Goal: Use online tool/utility: Use online tool/utility

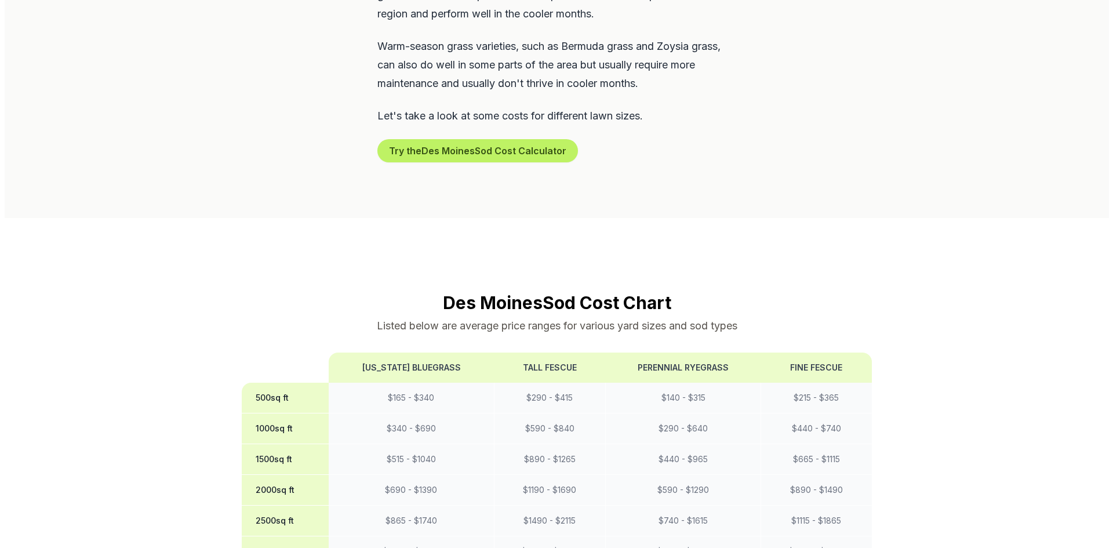
scroll to position [811, 0]
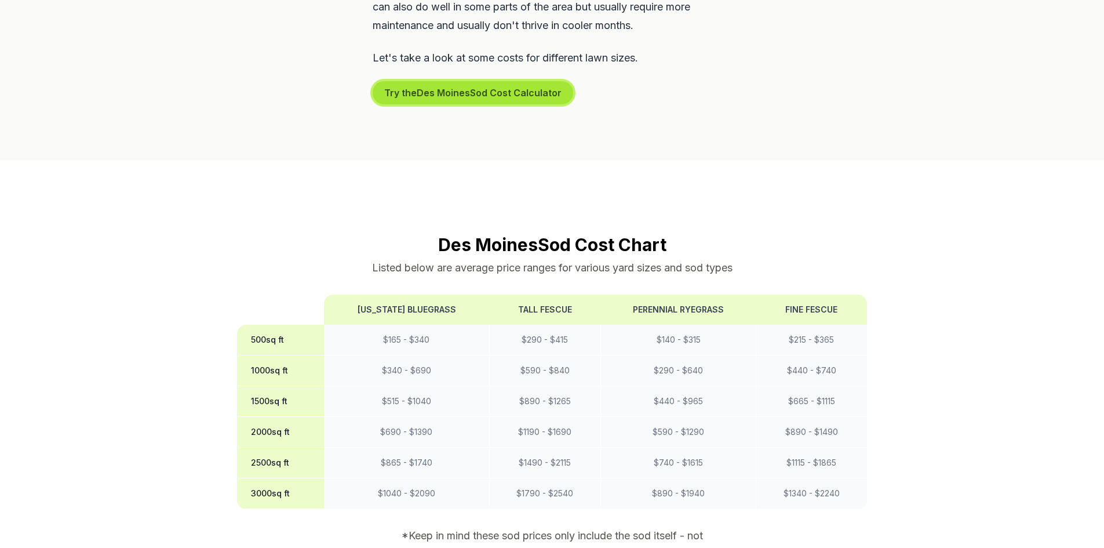
click at [428, 81] on button "Try the Des Moines Sod Cost Calculator" at bounding box center [473, 92] width 201 height 23
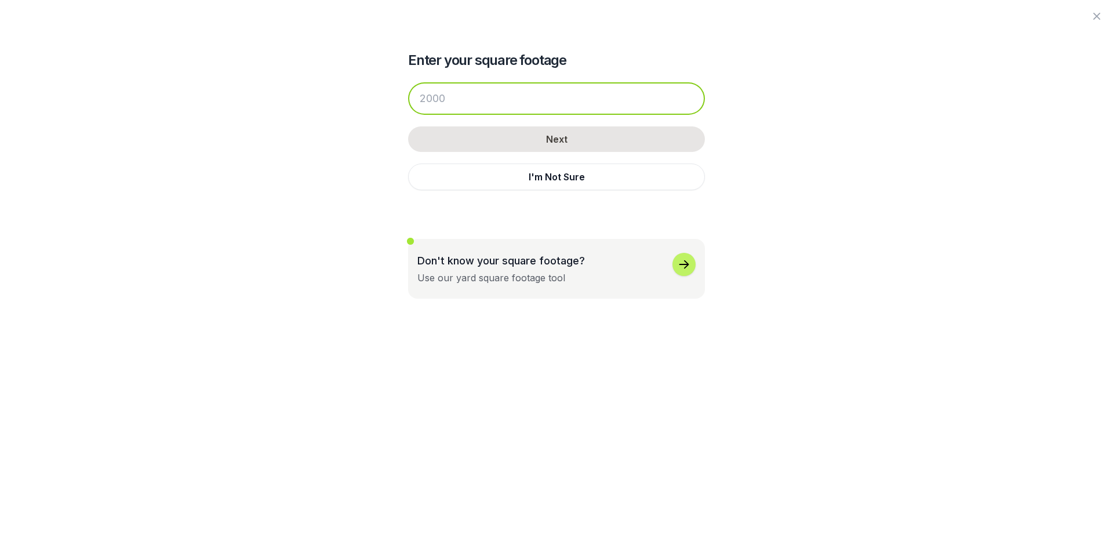
click at [474, 103] on input "number" at bounding box center [556, 98] width 297 height 32
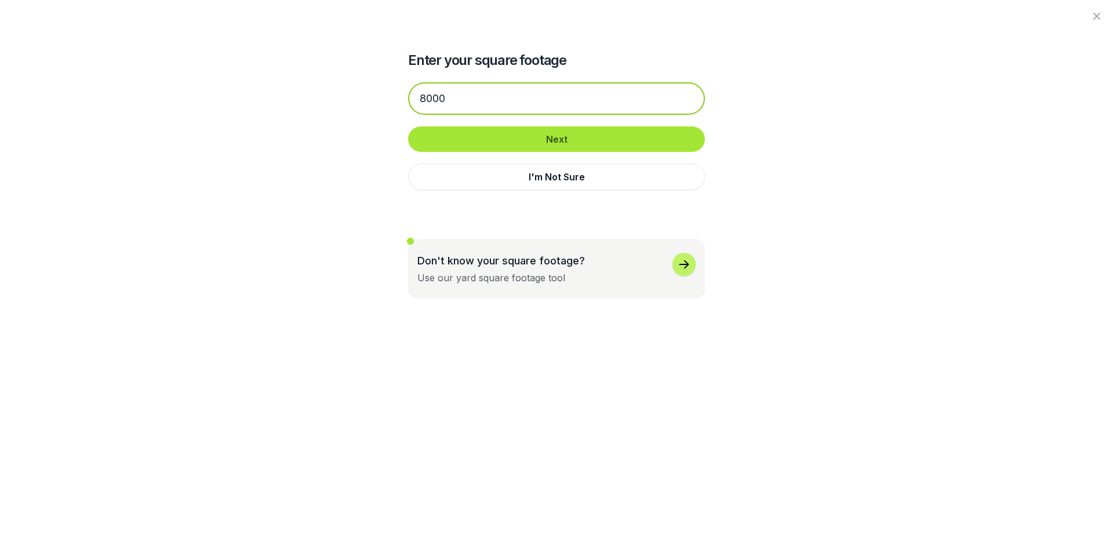
type input "8000"
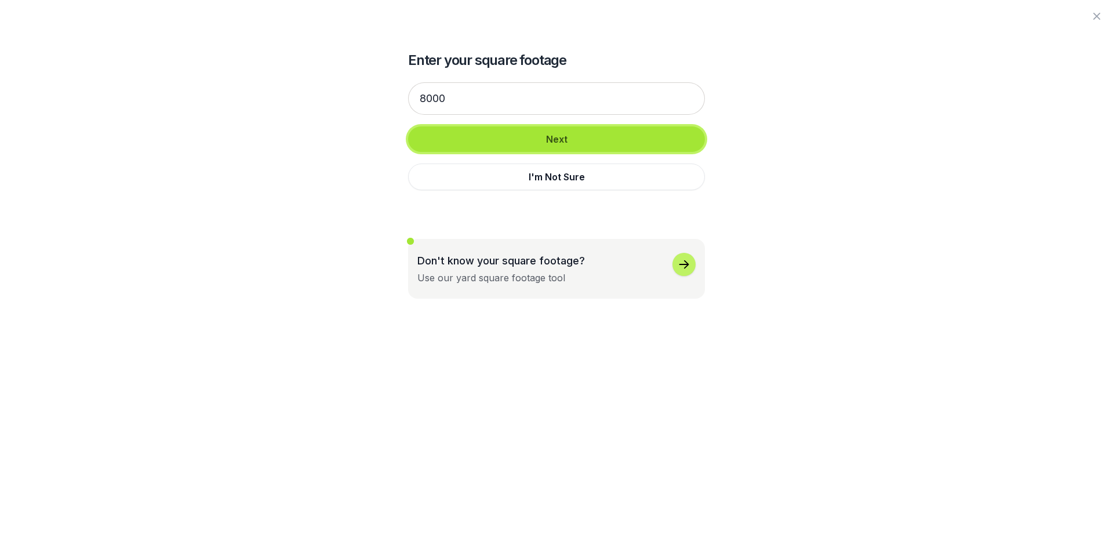
click at [498, 134] on button "Next" at bounding box center [556, 139] width 297 height 26
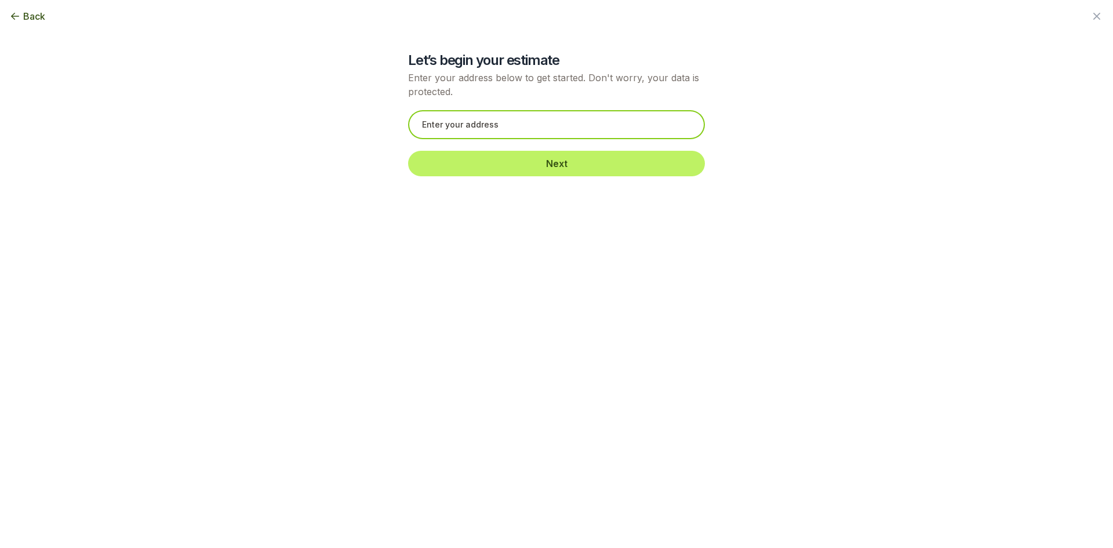
click at [464, 119] on input "text" at bounding box center [556, 124] width 297 height 29
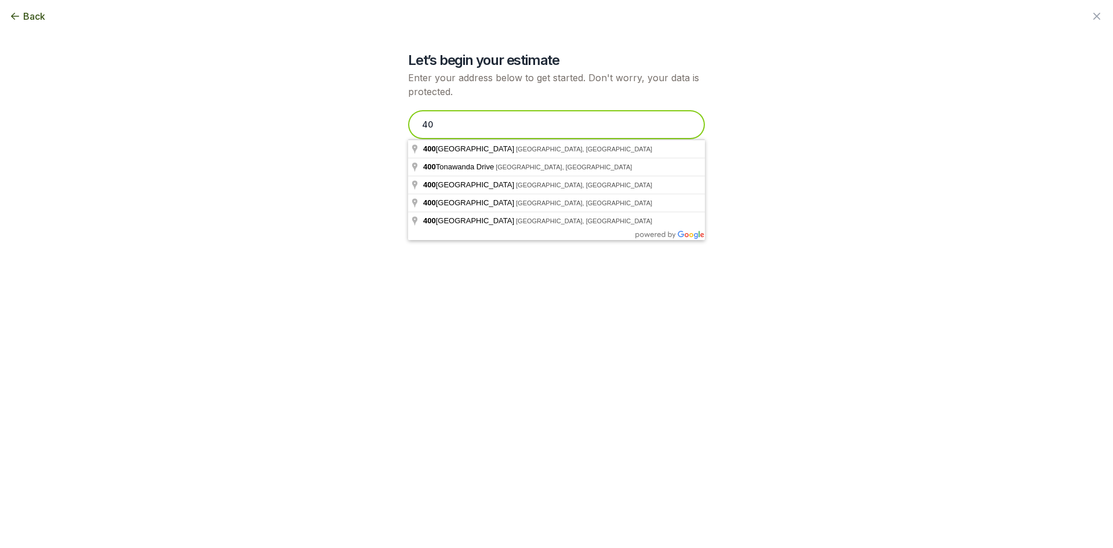
type input "4"
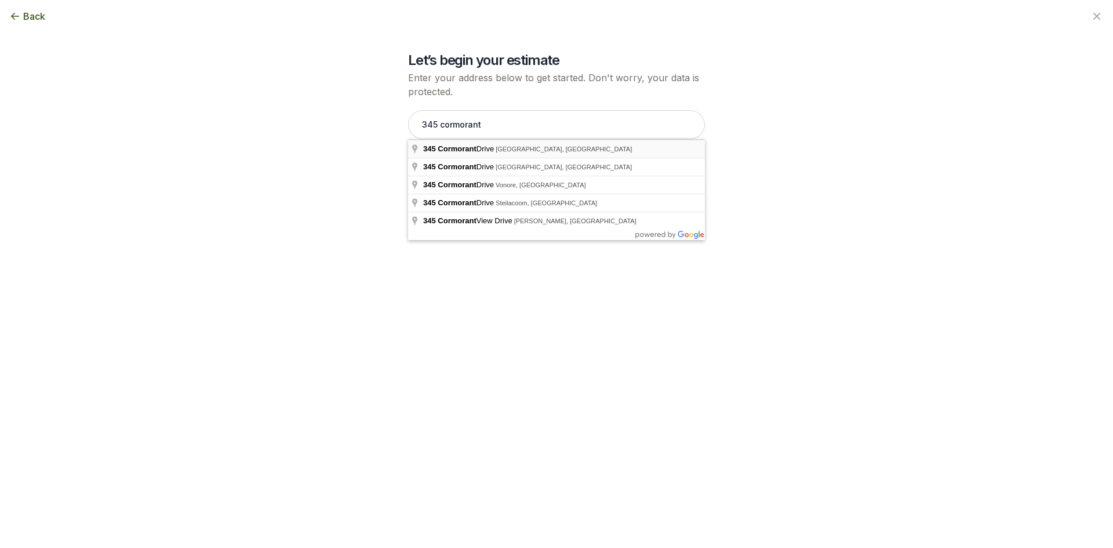
type input "[STREET_ADDRESS]"
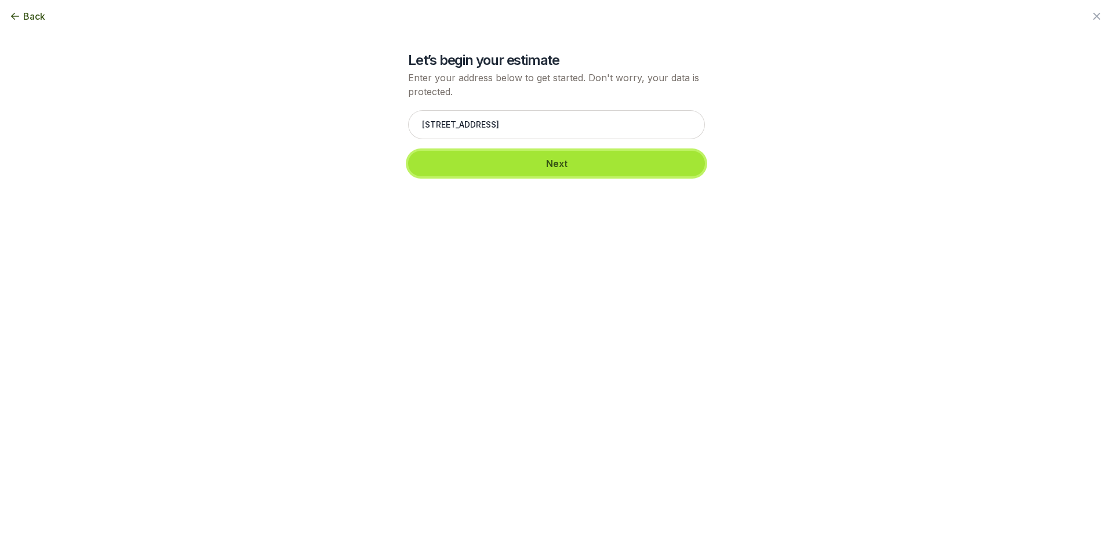
click at [513, 163] on button "Next" at bounding box center [556, 164] width 297 height 26
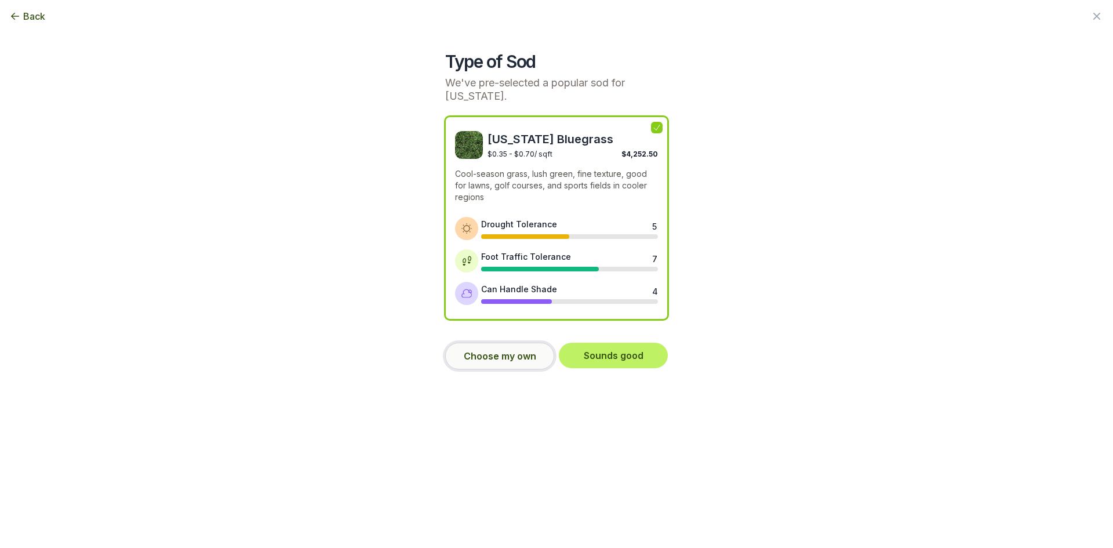
click at [507, 348] on button "Choose my own" at bounding box center [499, 356] width 109 height 27
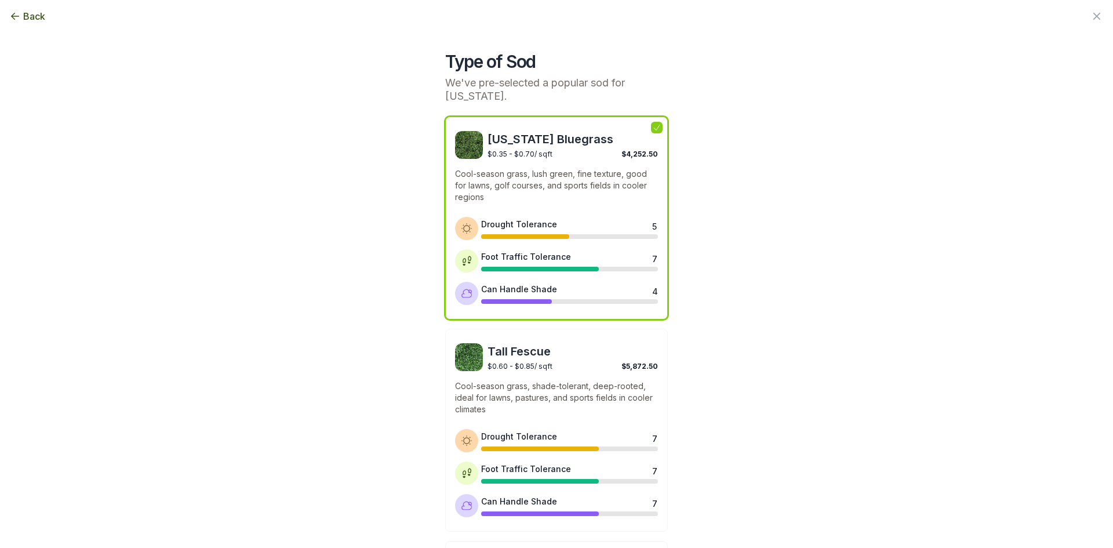
scroll to position [453, 0]
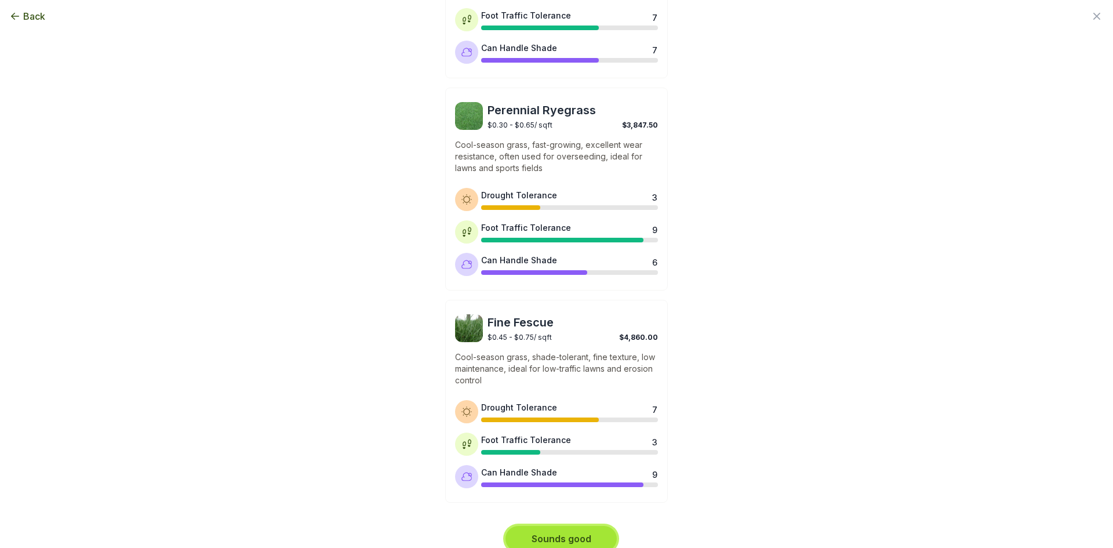
click at [599, 526] on button "Sounds good" at bounding box center [560, 539] width 111 height 26
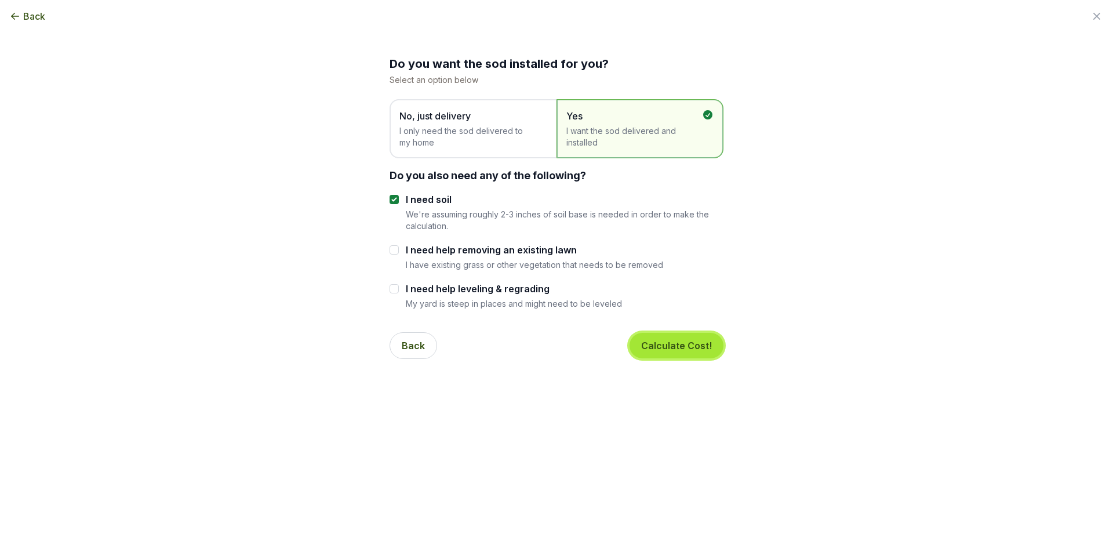
click at [660, 343] on button "Calculate Cost!" at bounding box center [676, 346] width 94 height 26
